Goal: Find specific page/section: Find specific page/section

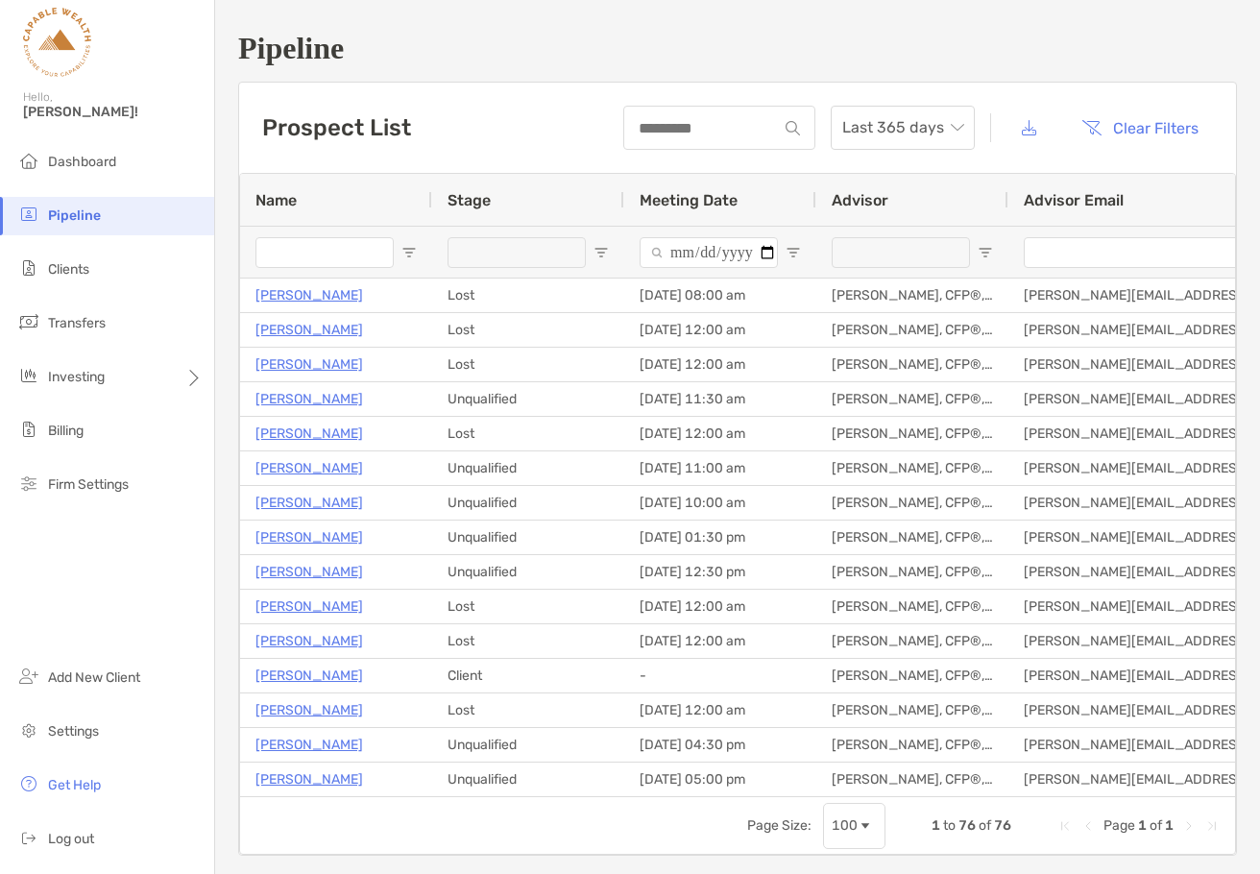
click at [404, 256] on span "Open Filter Menu" at bounding box center [408, 252] width 15 height 15
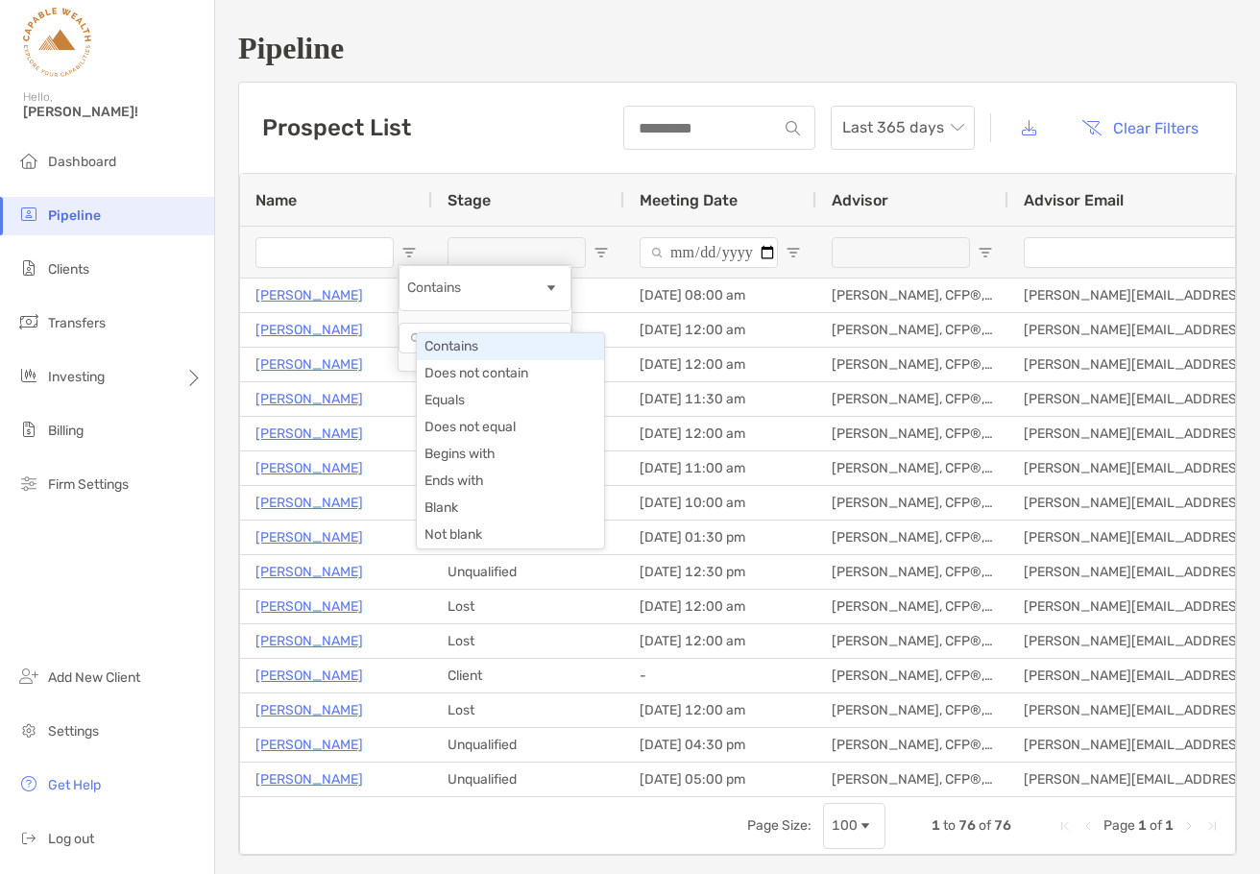
click at [559, 296] on span "Filtering operator" at bounding box center [551, 287] width 15 height 15
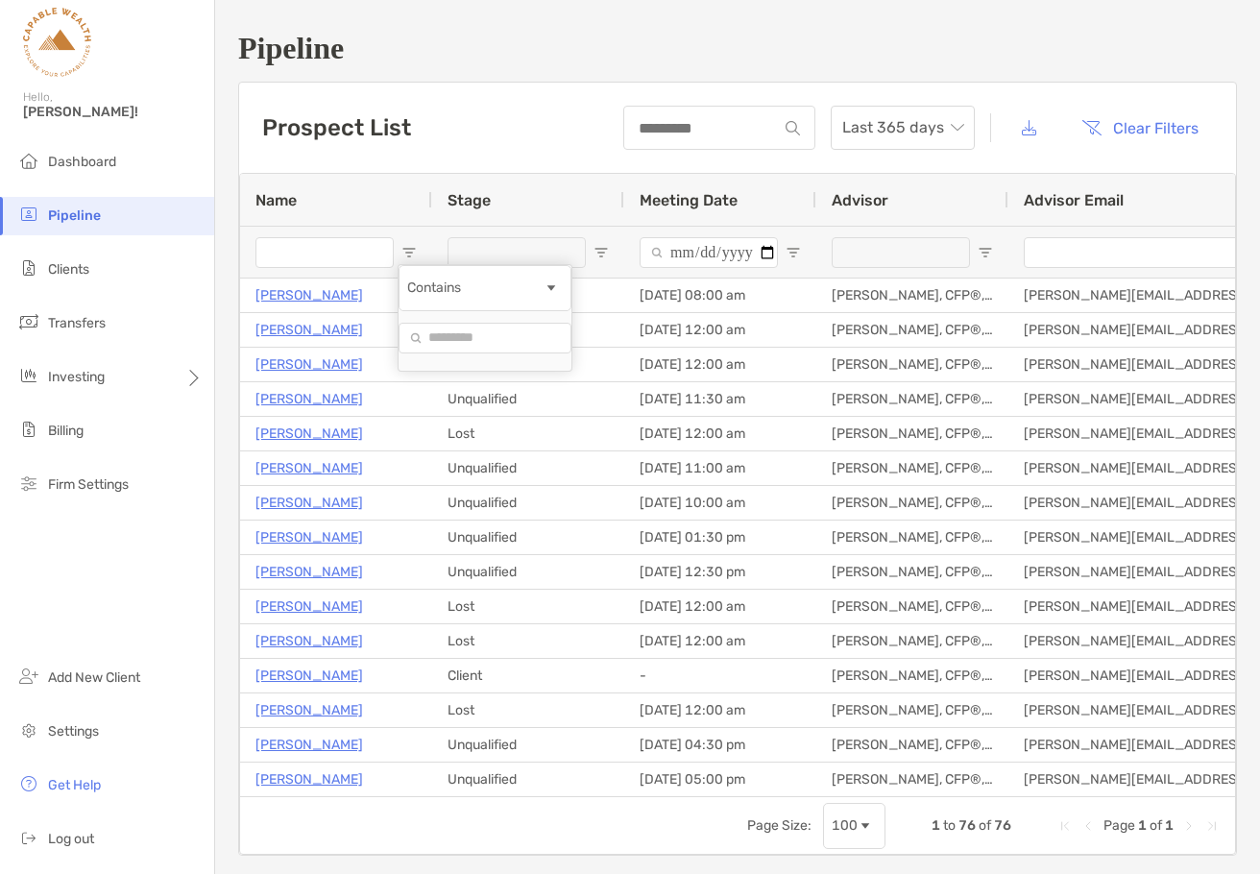
click at [434, 271] on div "Contains" at bounding box center [485, 318] width 173 height 106
click at [493, 353] on input "Filter Value" at bounding box center [485, 338] width 173 height 31
click at [412, 252] on span "Open Filter Menu" at bounding box center [408, 252] width 15 height 15
click at [549, 223] on div "Stage" at bounding box center [528, 200] width 161 height 52
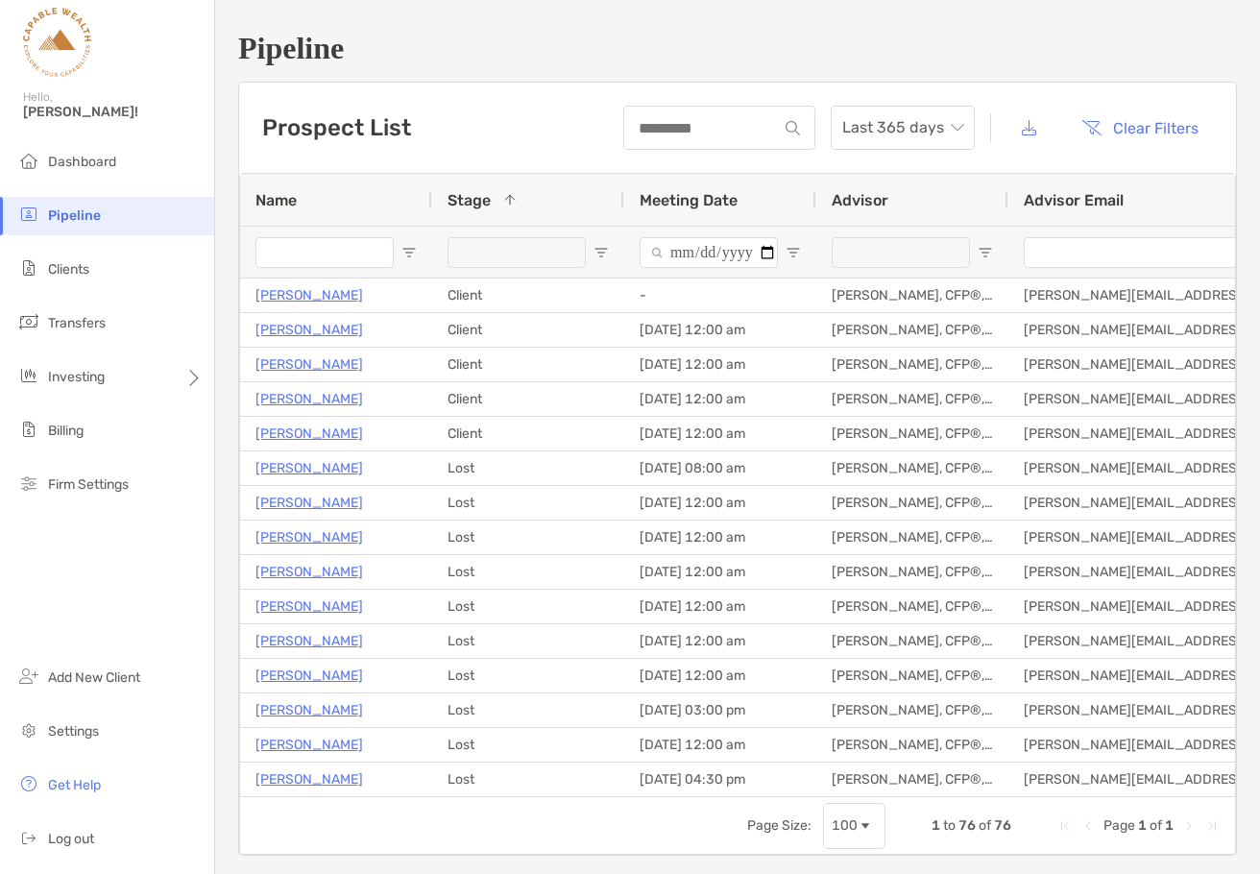
click at [603, 252] on span "Open Filter Menu" at bounding box center [601, 252] width 15 height 15
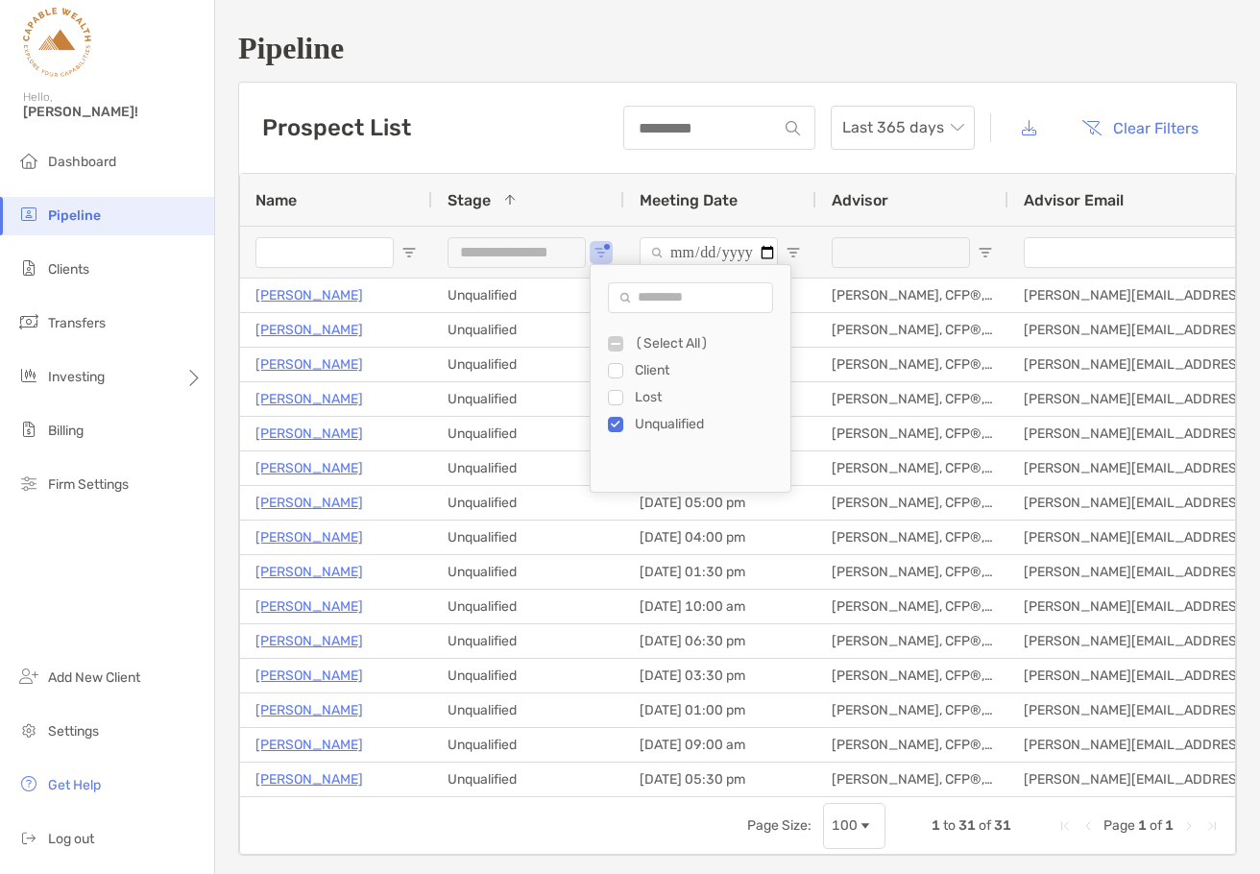
type input "***"
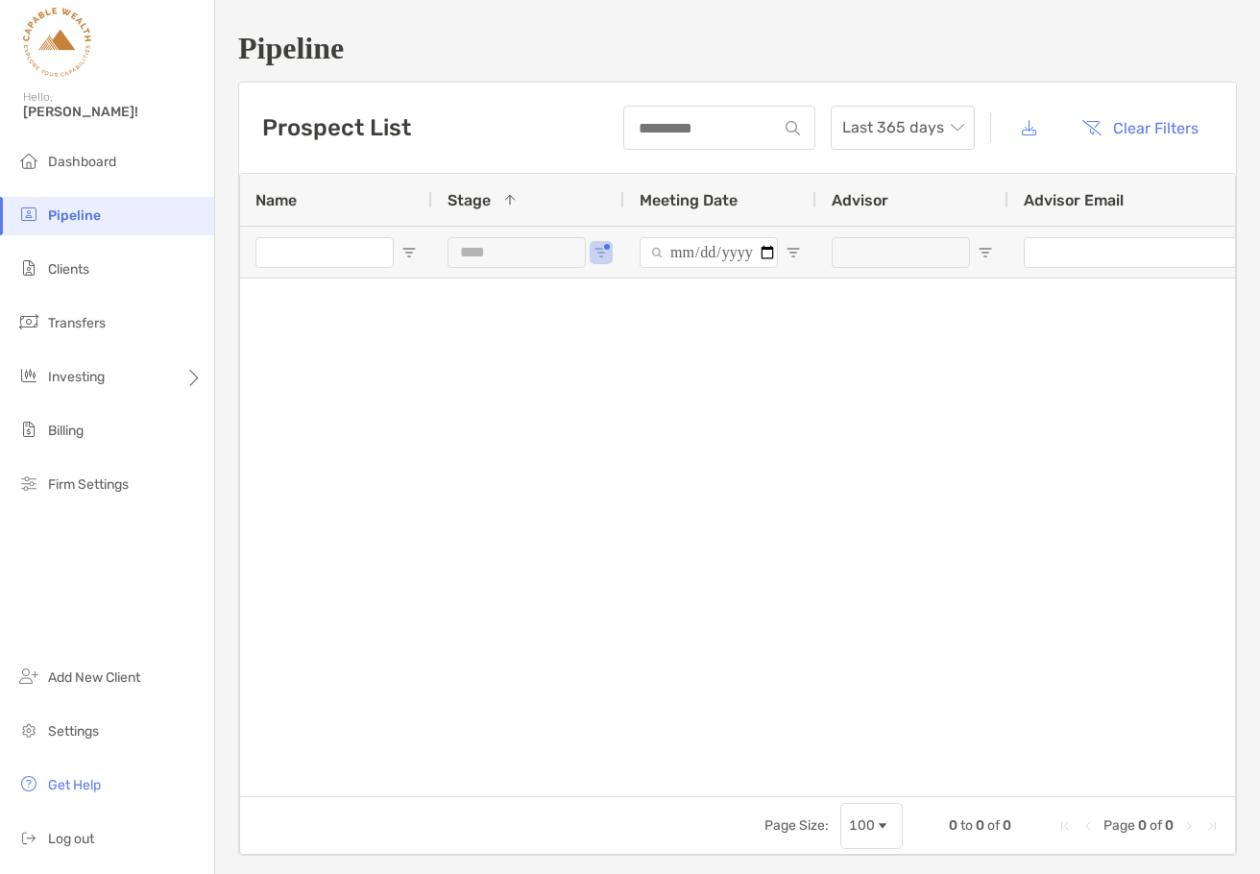
click at [554, 189] on div "Stage 1" at bounding box center [528, 200] width 161 height 52
click at [82, 165] on span "Dashboard" at bounding box center [82, 162] width 68 height 16
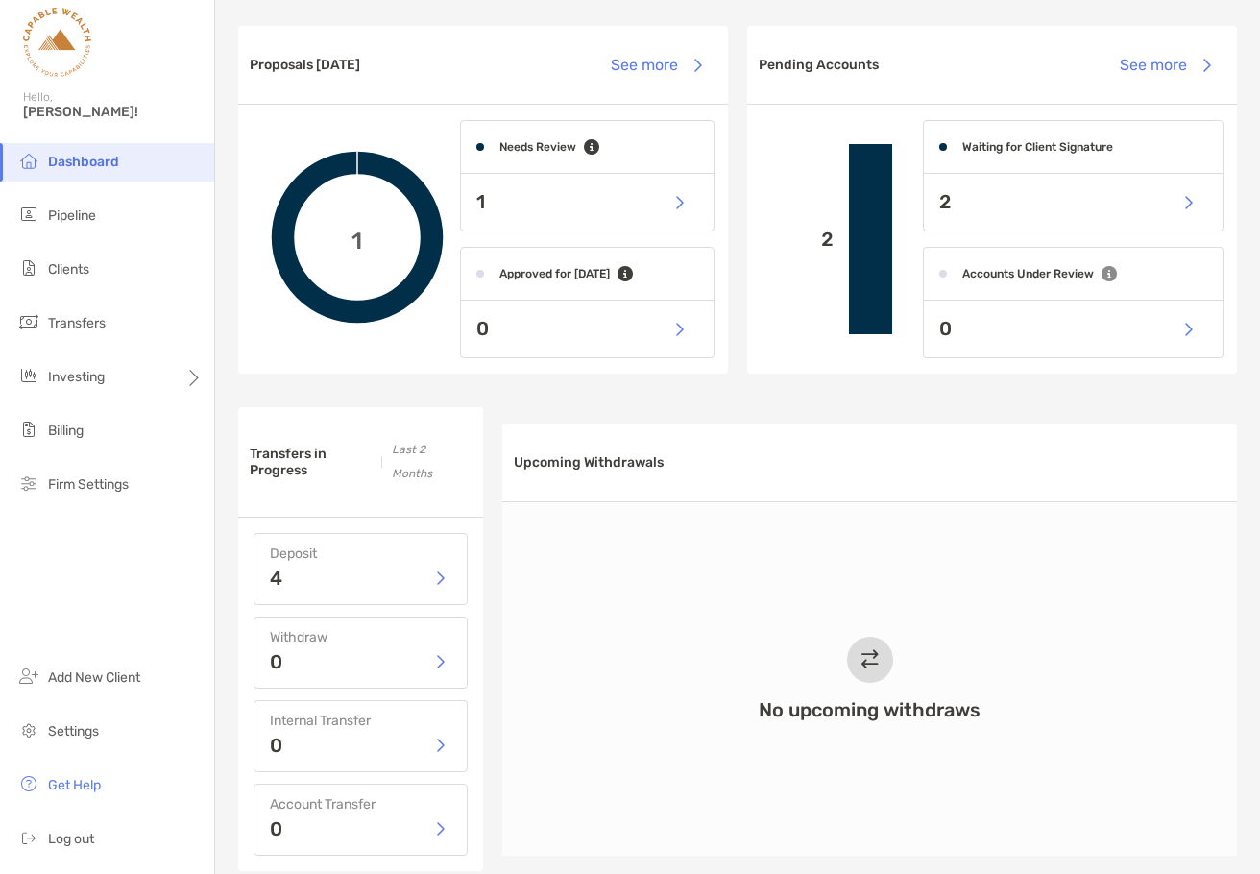
scroll to position [658, 0]
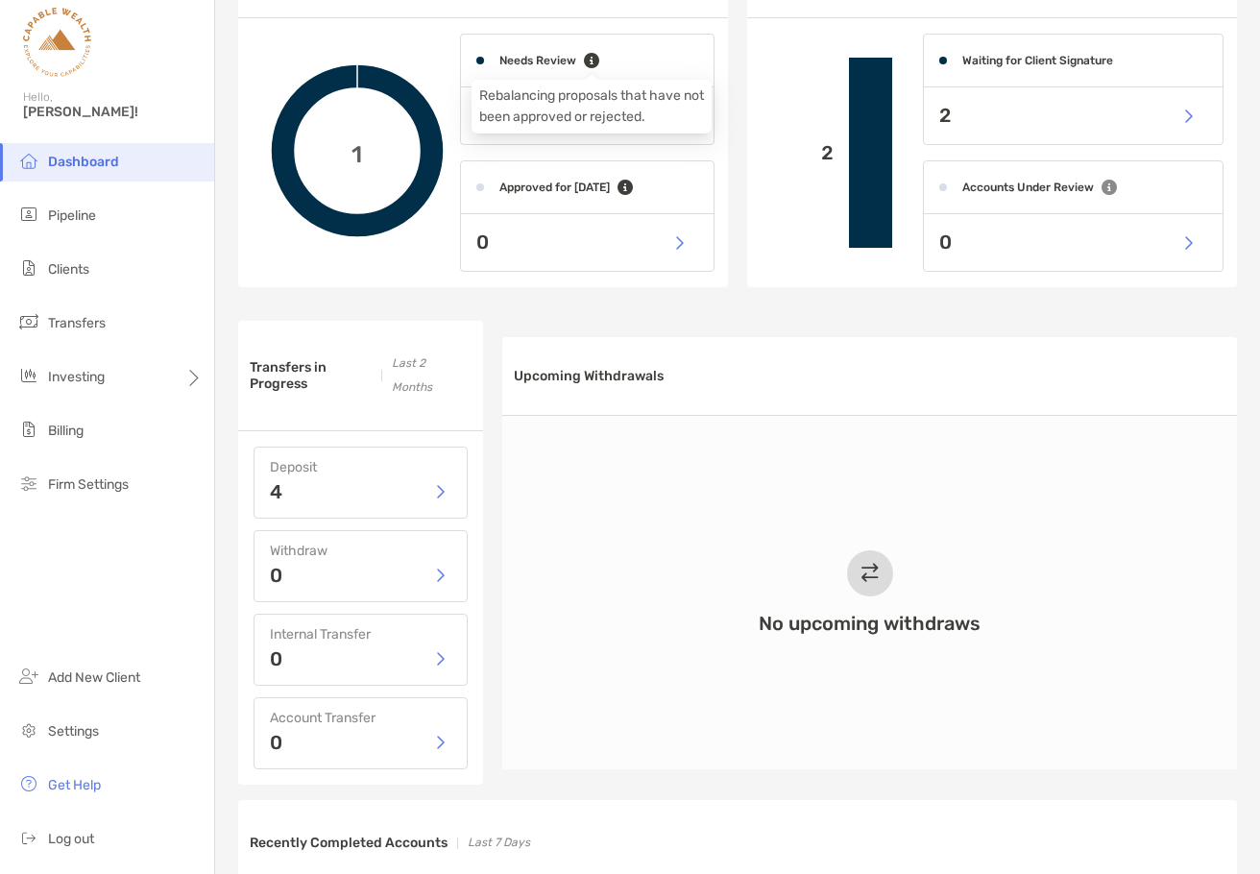
click at [589, 62] on icon at bounding box center [591, 60] width 15 height 15
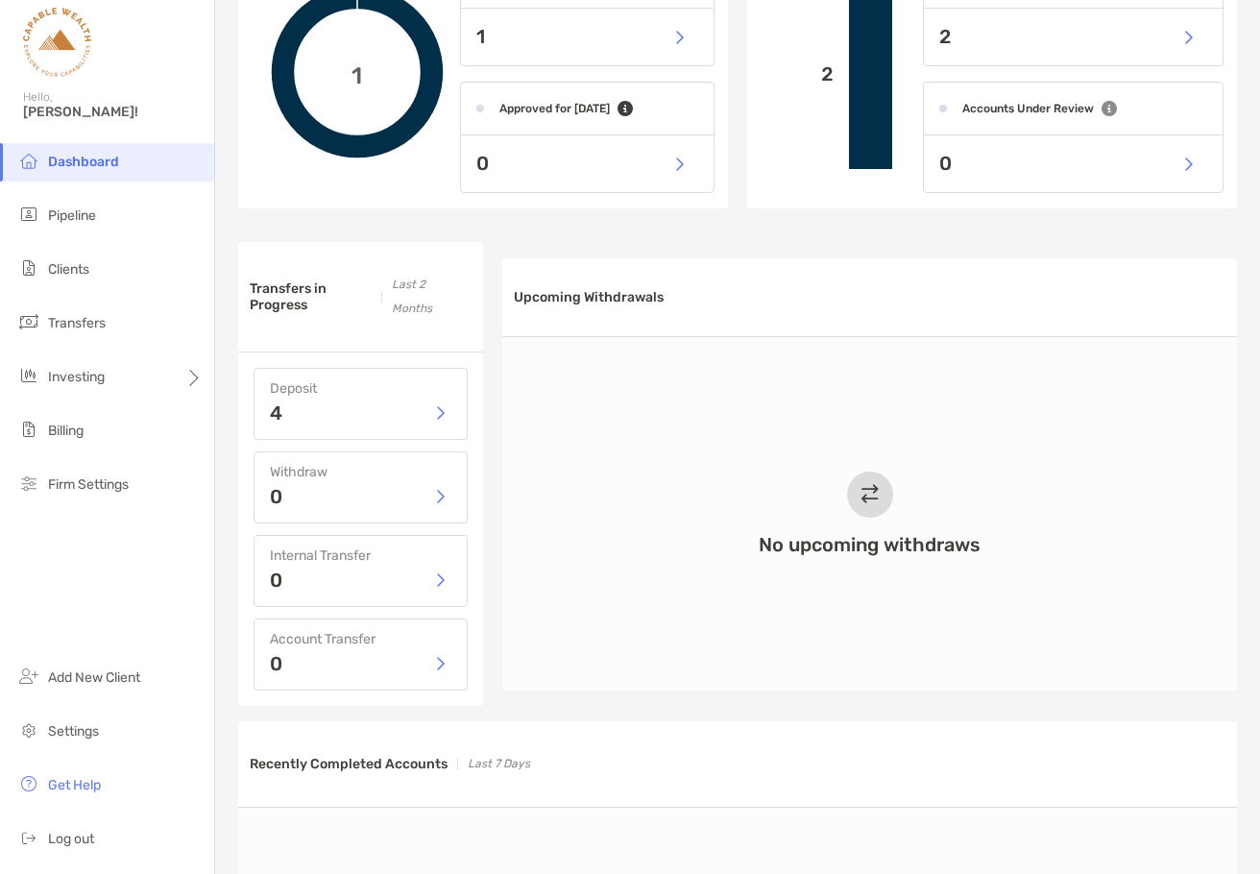
scroll to position [738, 0]
click at [446, 409] on button "button" at bounding box center [439, 412] width 23 height 29
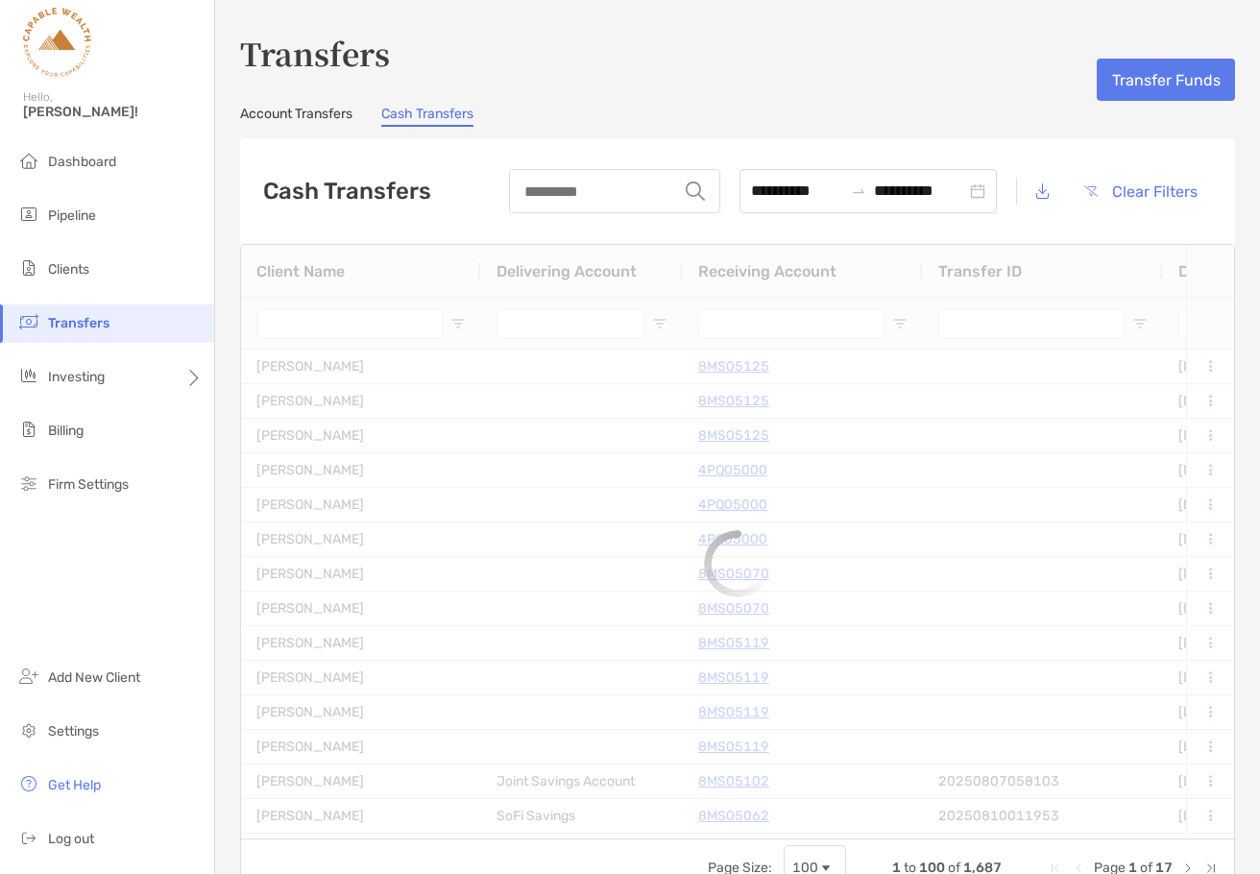
type input "**********"
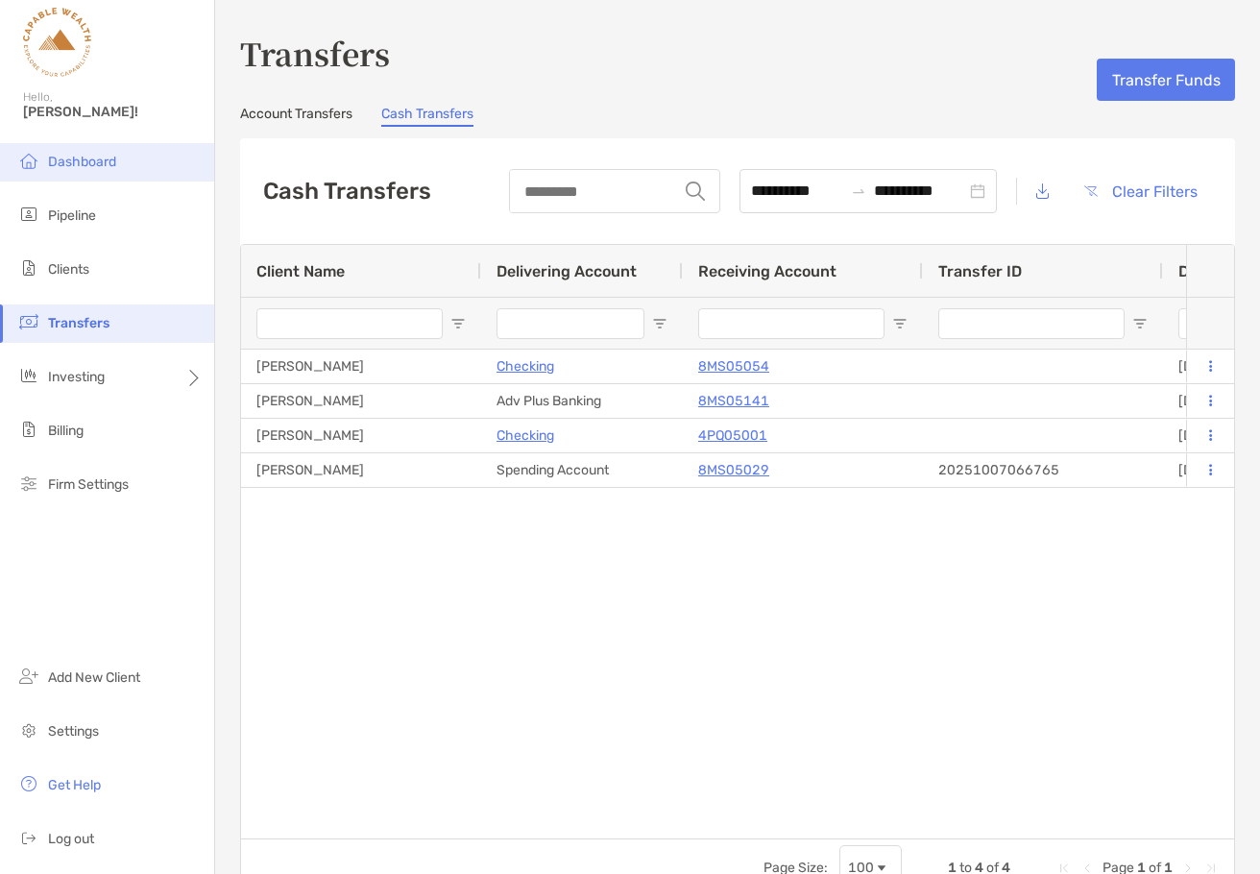
click at [85, 160] on span "Dashboard" at bounding box center [82, 162] width 68 height 16
